Goal: Task Accomplishment & Management: Use online tool/utility

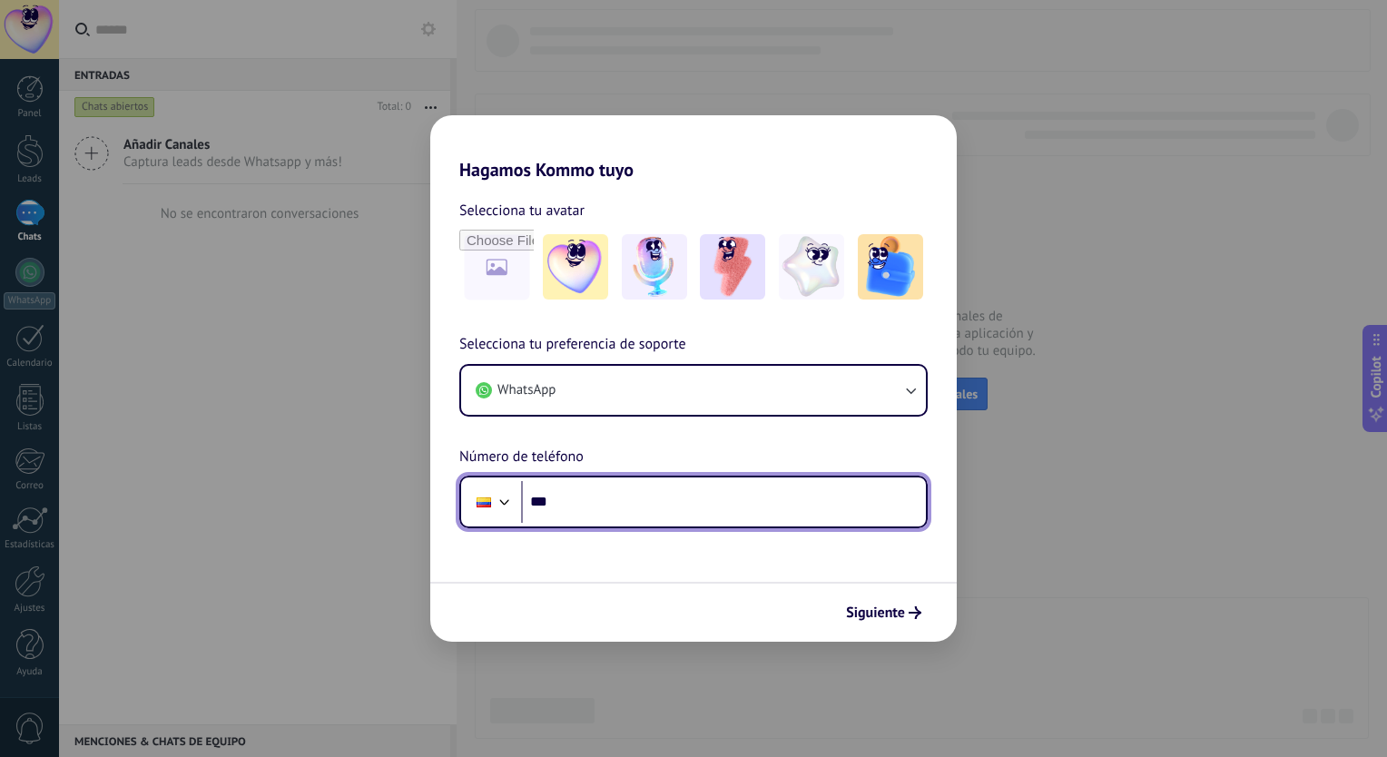
click at [603, 502] on input "***" at bounding box center [723, 502] width 405 height 42
type input "**********"
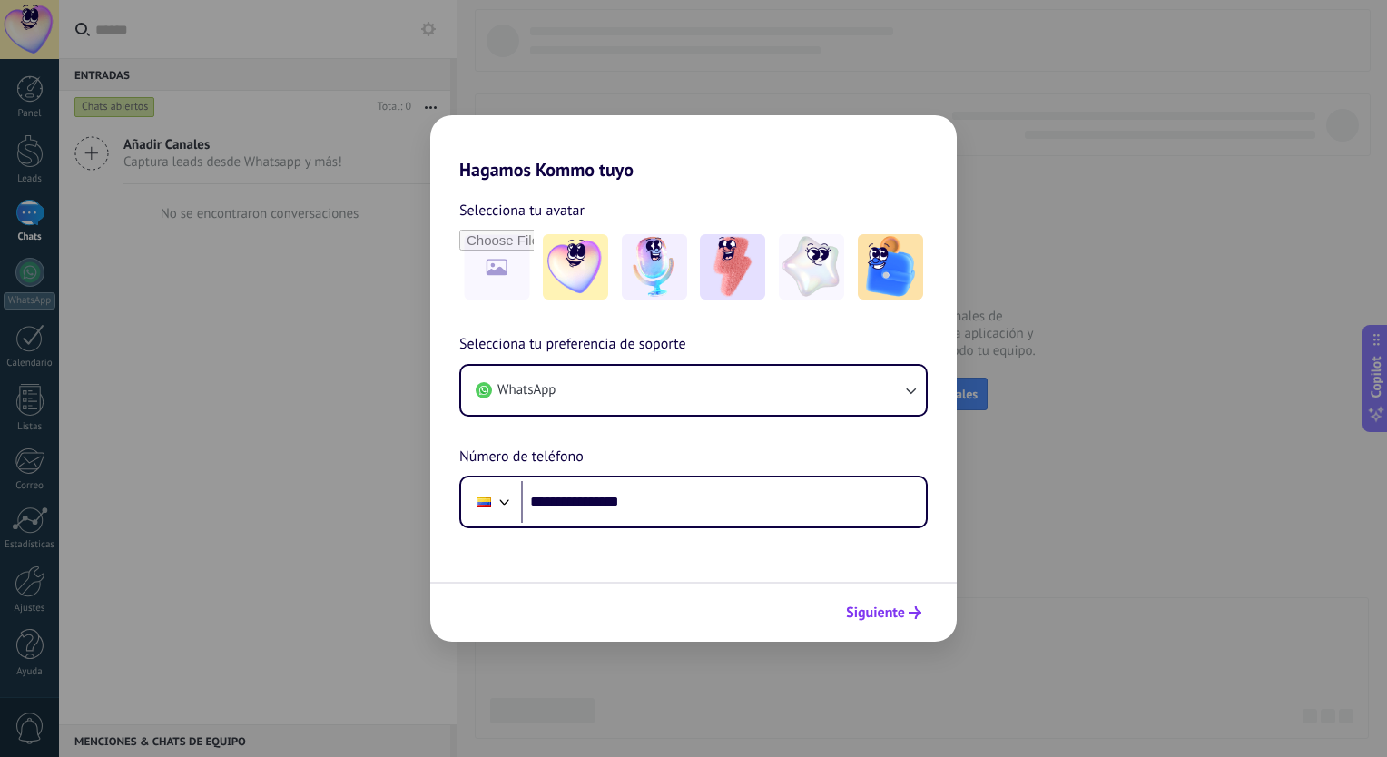
click at [863, 618] on span "Siguiente" at bounding box center [875, 612] width 59 height 13
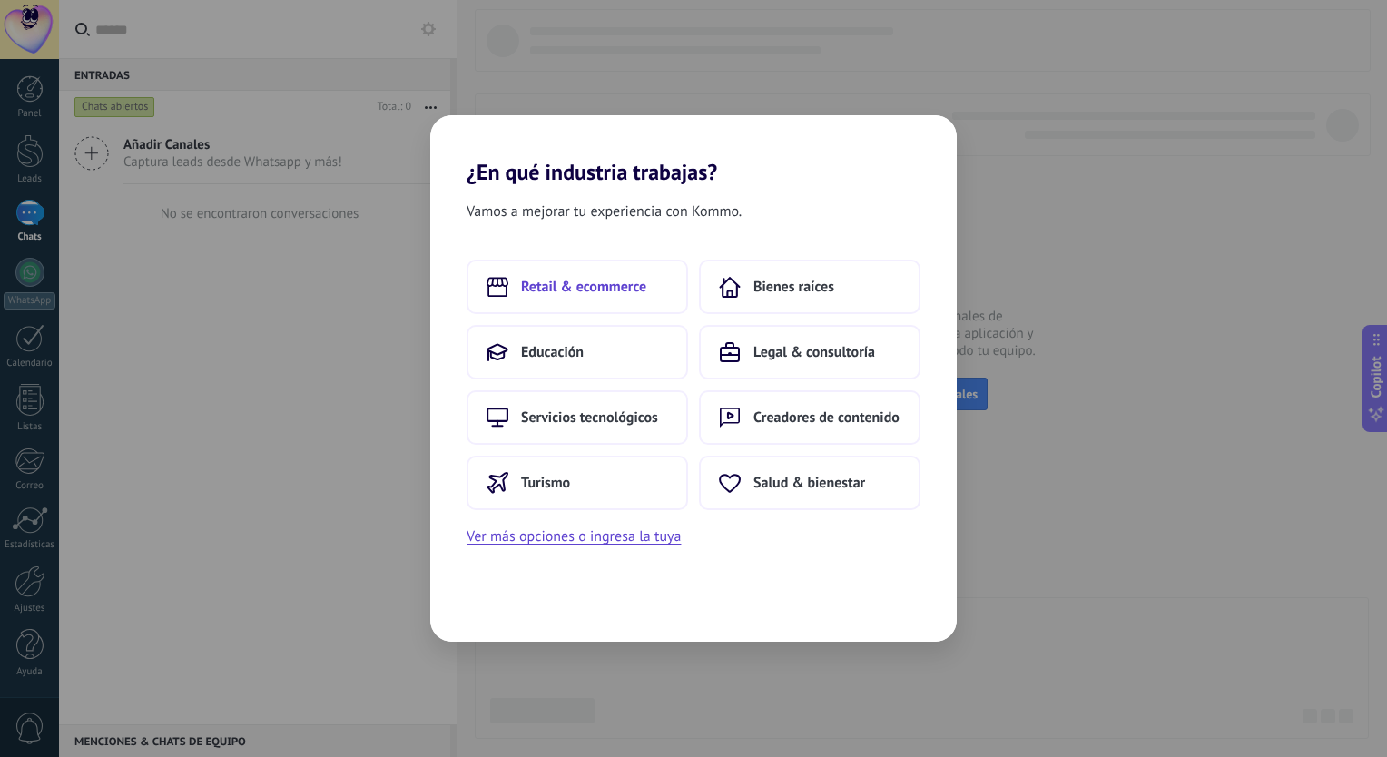
click at [638, 292] on span "Retail & ecommerce" at bounding box center [583, 287] width 125 height 18
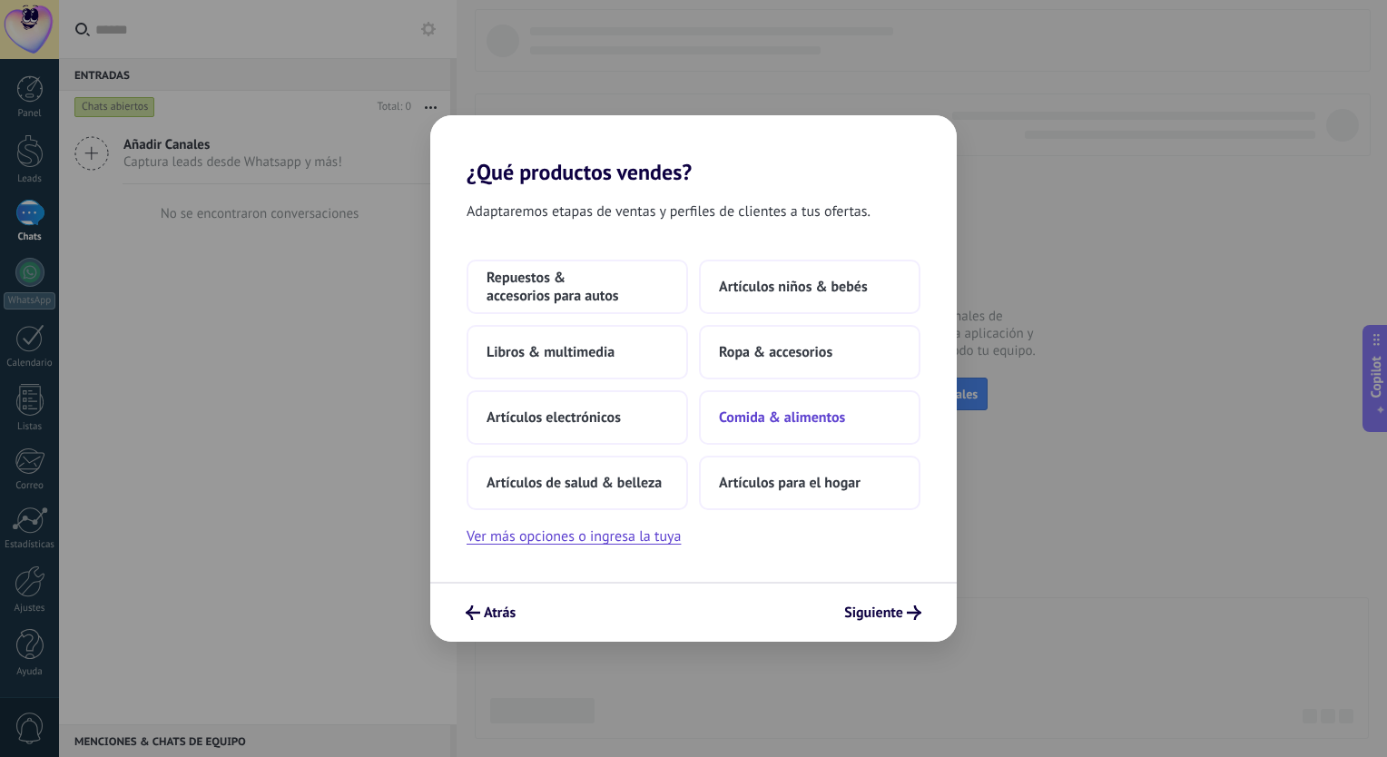
click at [769, 428] on button "Comida & alimentos" at bounding box center [809, 417] width 221 height 54
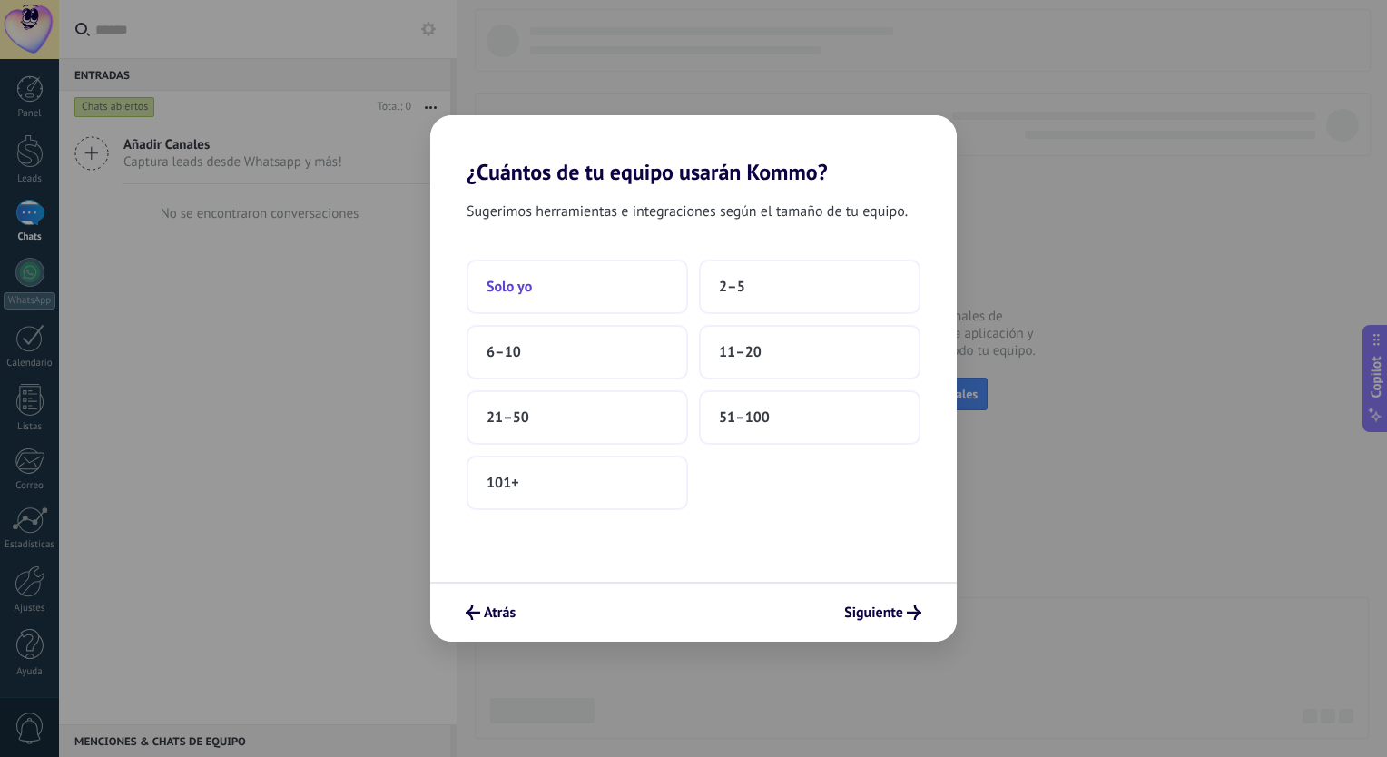
click at [626, 285] on button "Solo yo" at bounding box center [576, 287] width 221 height 54
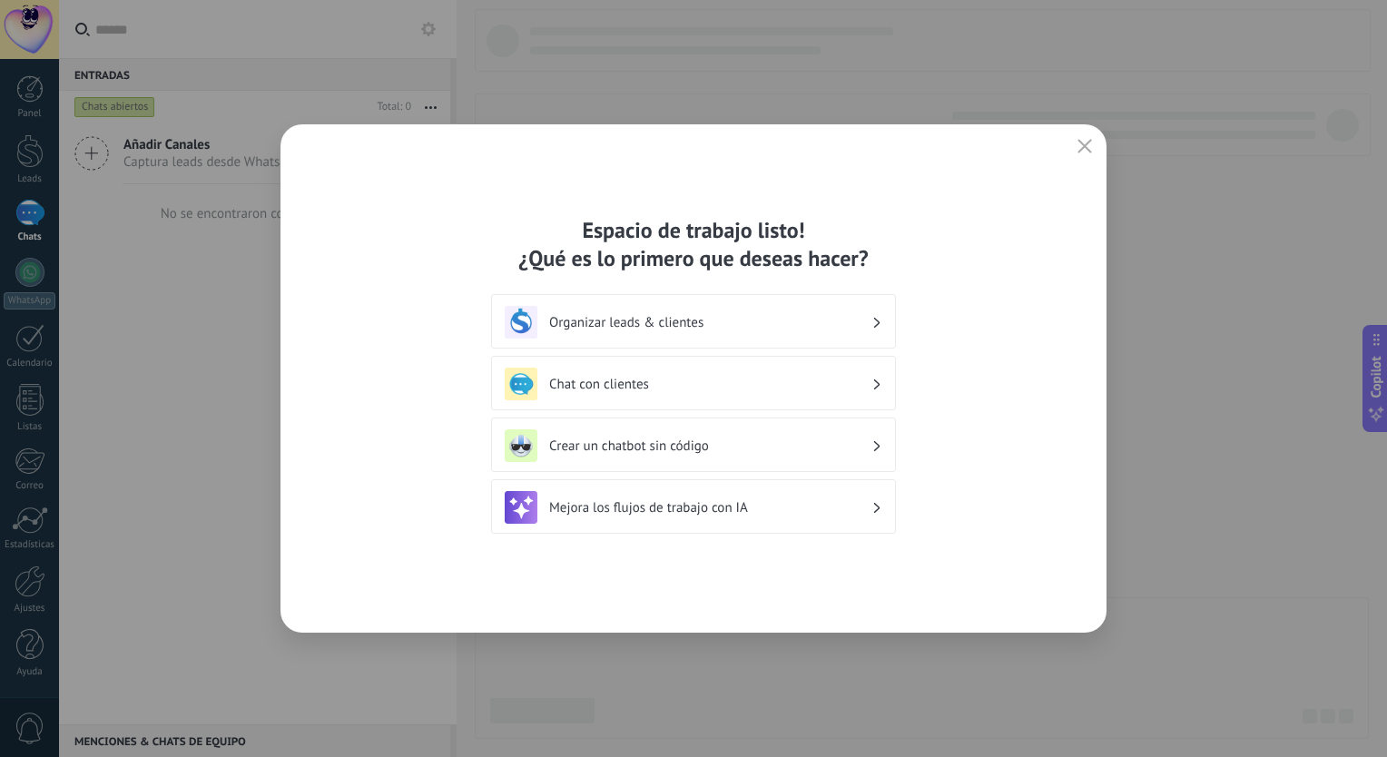
click at [835, 427] on div "Crear un chatbot sin código" at bounding box center [693, 444] width 405 height 54
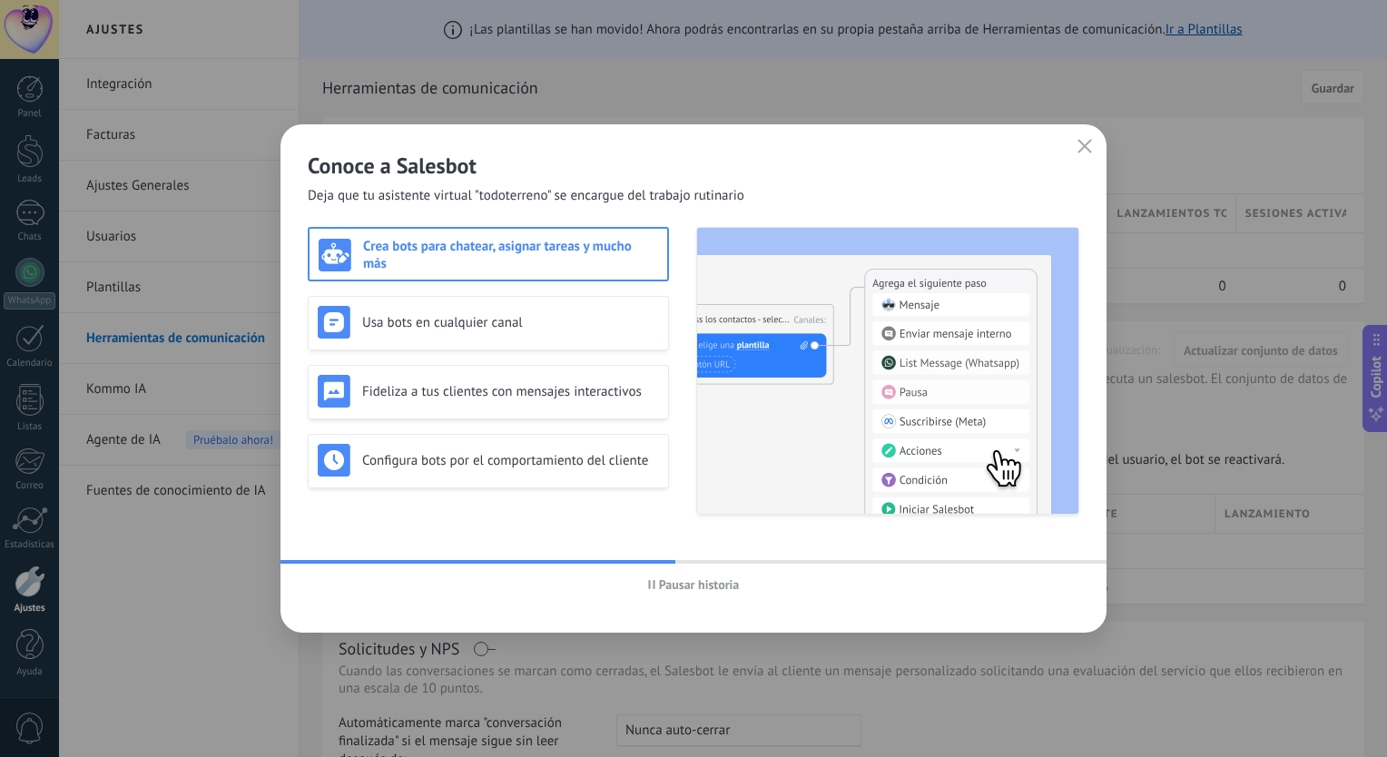
click at [537, 264] on div "Crea bots para chatear, asignar tareas y mucho más" at bounding box center [488, 255] width 339 height 34
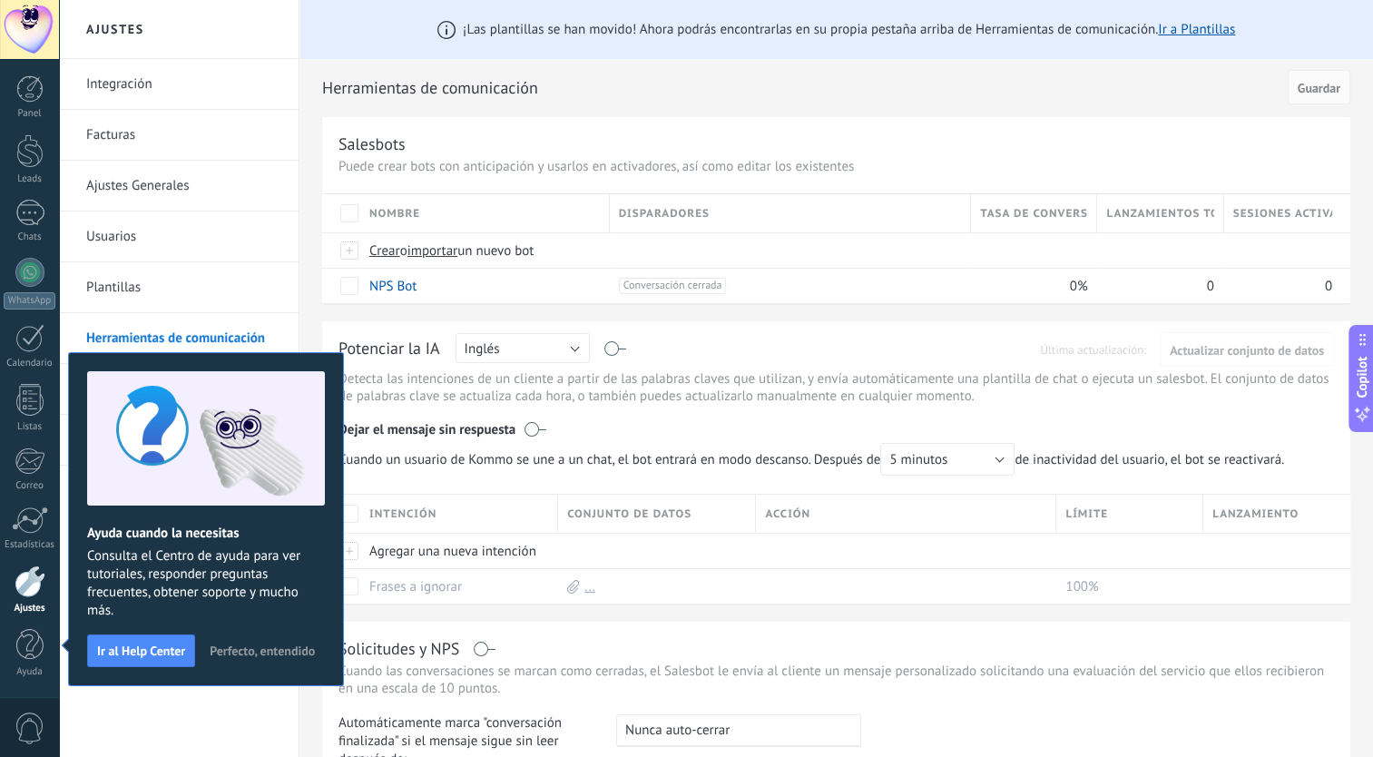
click at [662, 111] on div "Herramientas de comunicación Cancelar Guardar" at bounding box center [836, 88] width 1028 height 58
click at [271, 33] on h2 "Ajustes" at bounding box center [179, 29] width 194 height 59
click at [243, 655] on span "Perfecto, entendido" at bounding box center [262, 650] width 105 height 13
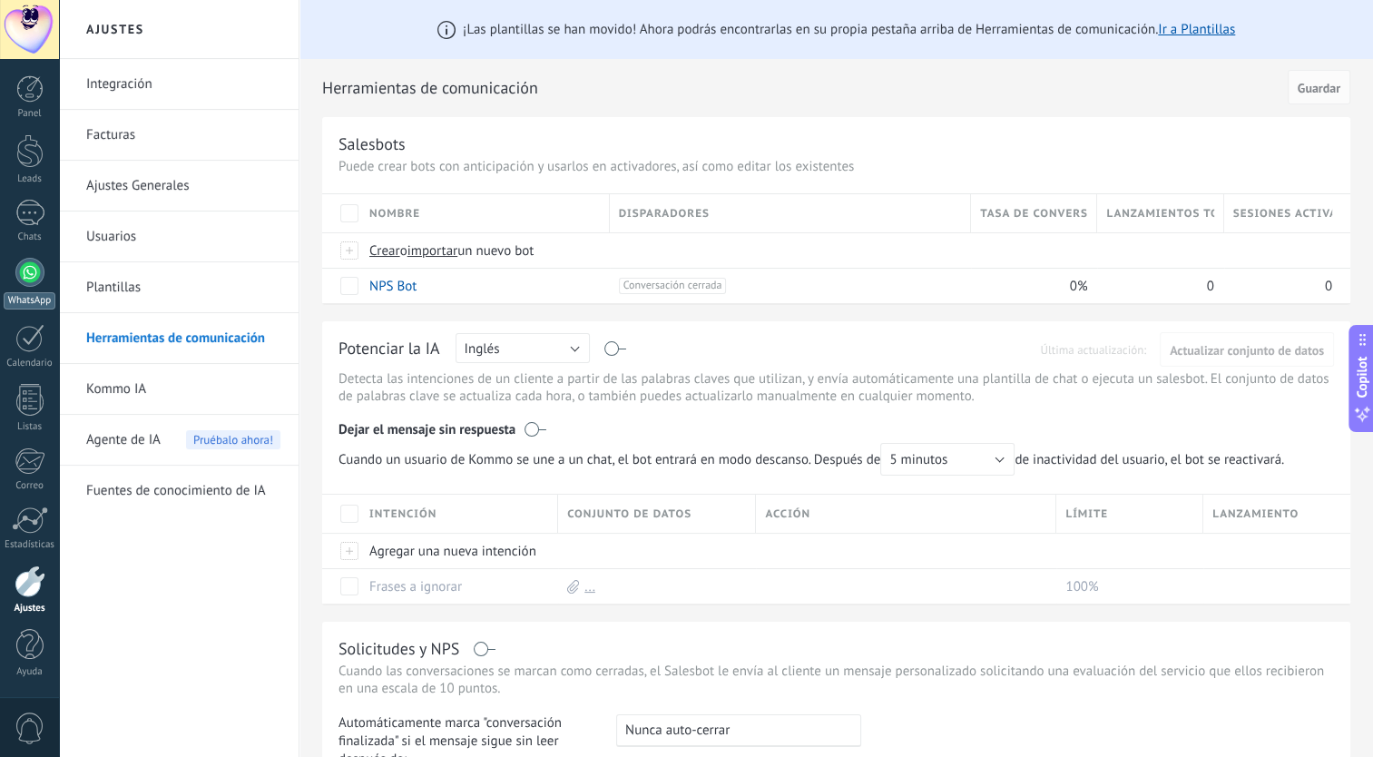
click at [50, 281] on link "WhatsApp" at bounding box center [29, 284] width 59 height 52
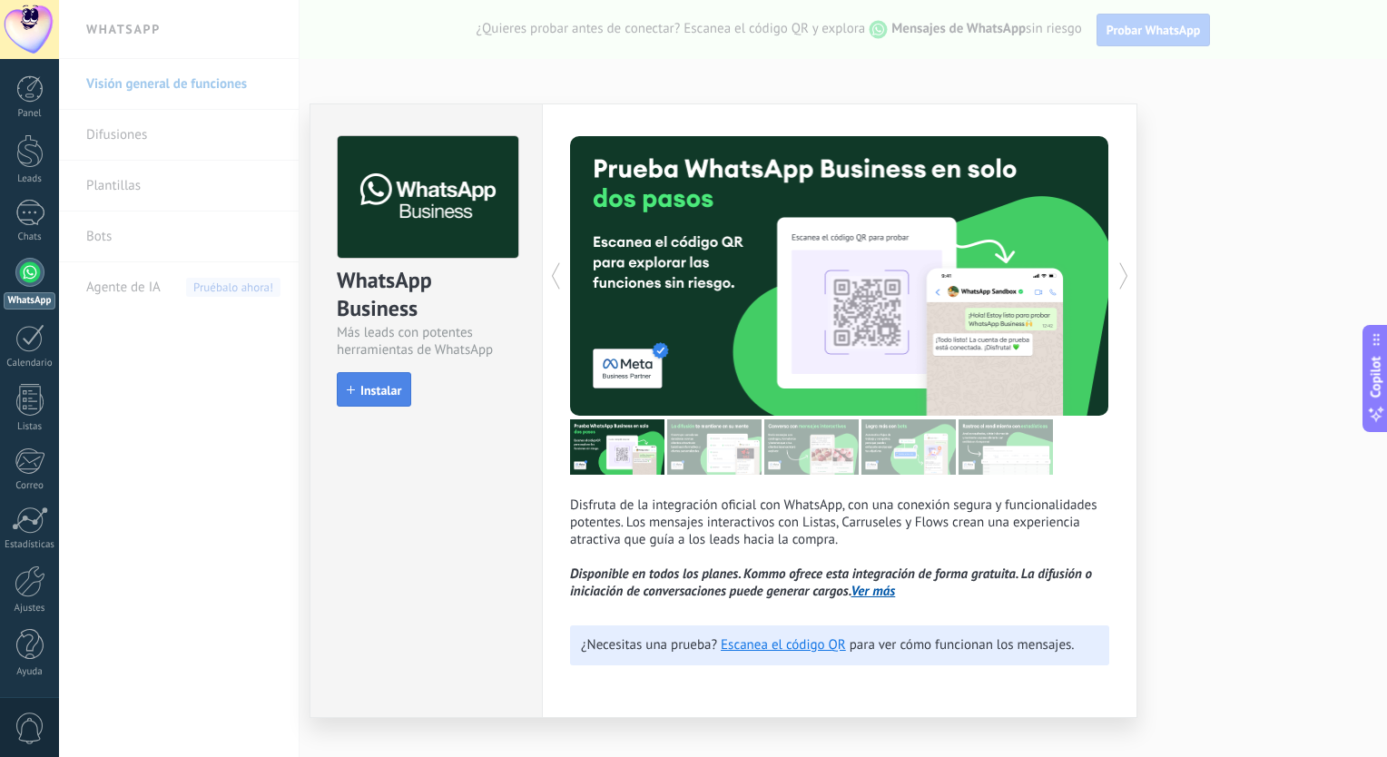
click at [378, 390] on span "Instalar" at bounding box center [380, 390] width 41 height 13
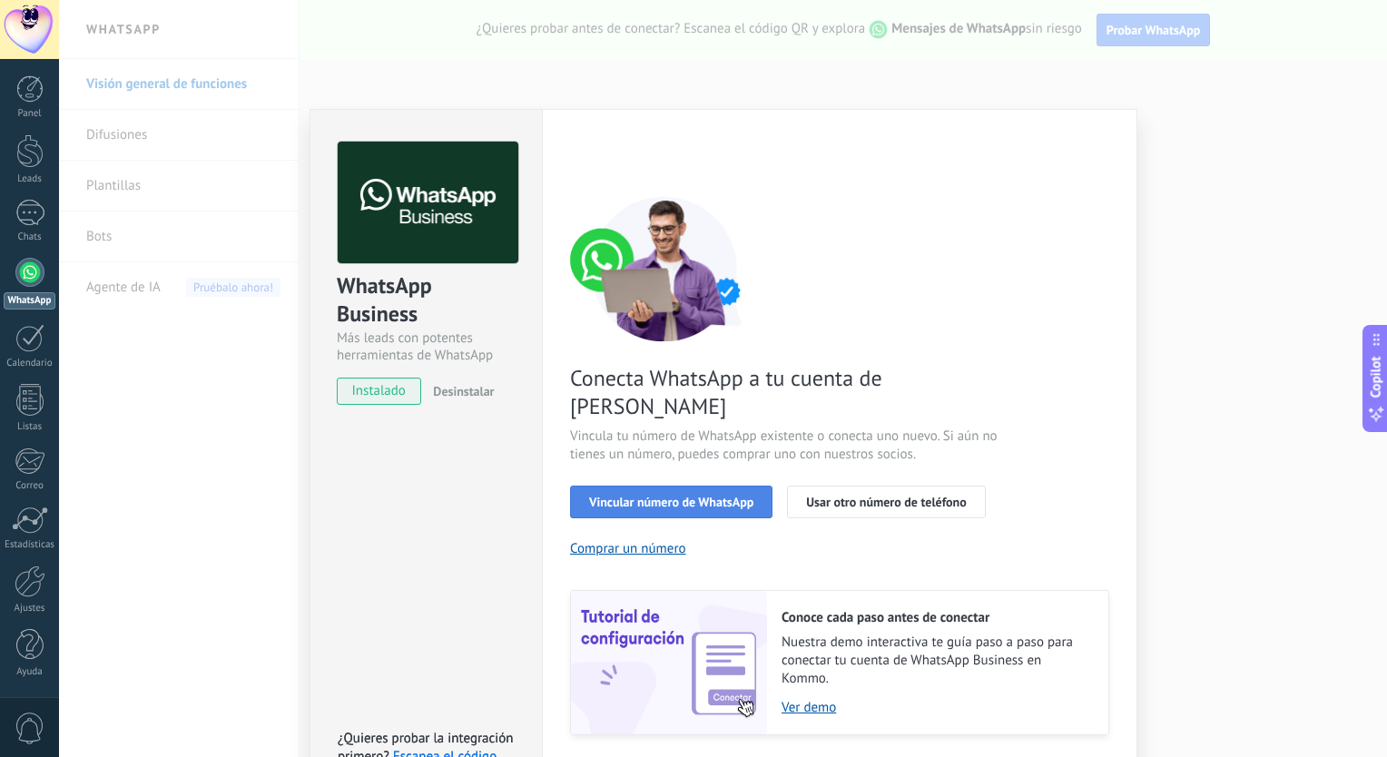
click at [671, 496] on span "Vincular número de WhatsApp" at bounding box center [671, 502] width 164 height 13
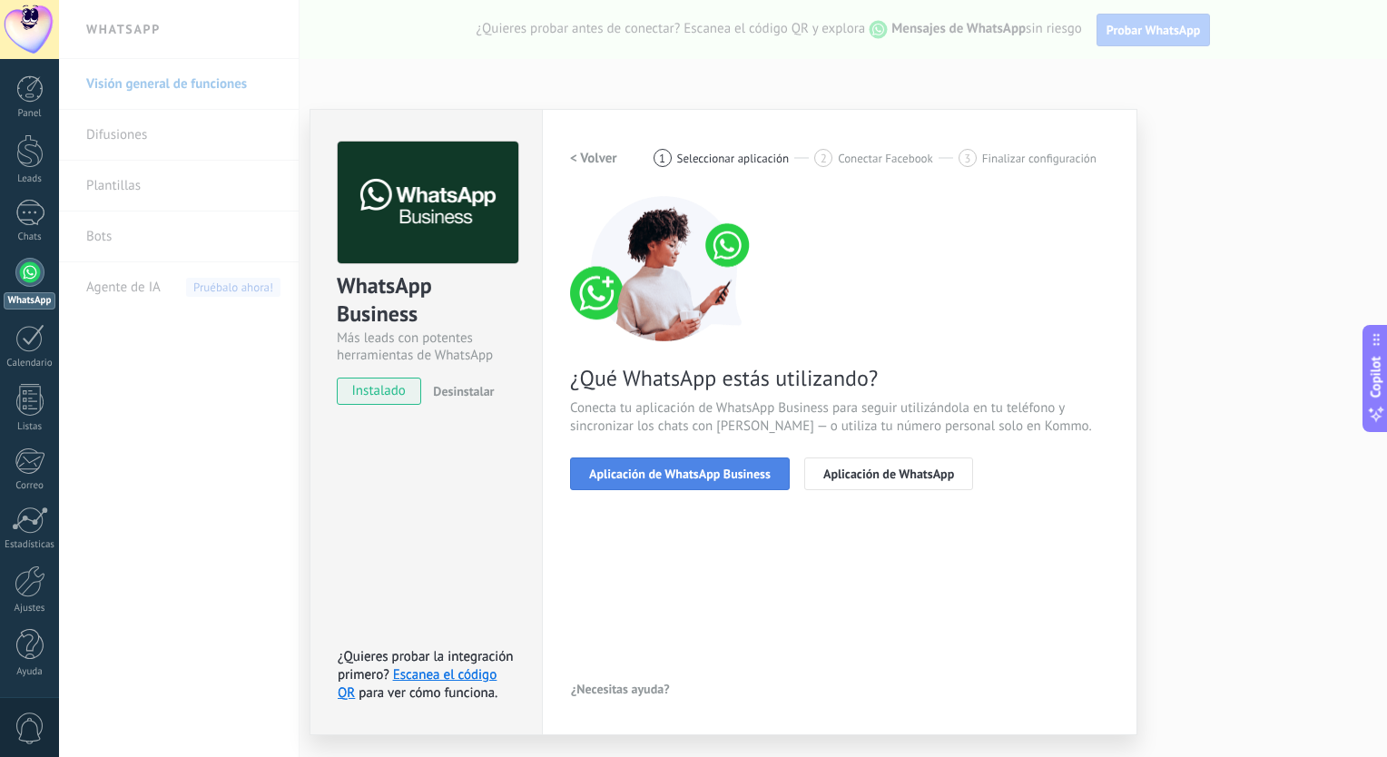
click at [690, 476] on span "Aplicación de WhatsApp Business" at bounding box center [680, 473] width 182 height 13
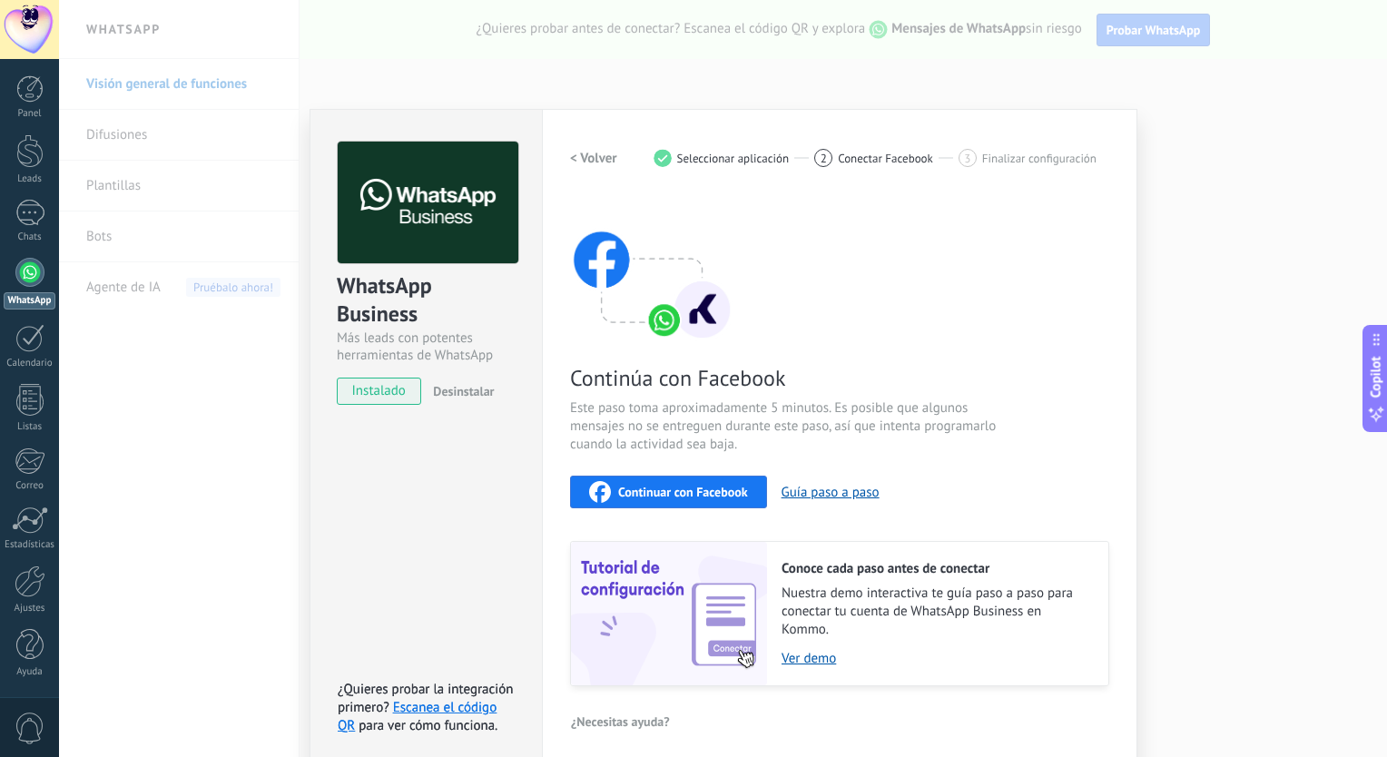
click at [705, 493] on span "Continuar con Facebook" at bounding box center [683, 492] width 130 height 13
